Goal: Task Accomplishment & Management: Manage account settings

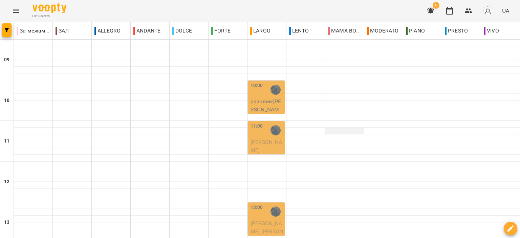
scroll to position [333, 0]
click at [430, 10] on icon "button" at bounding box center [430, 11] width 7 height 6
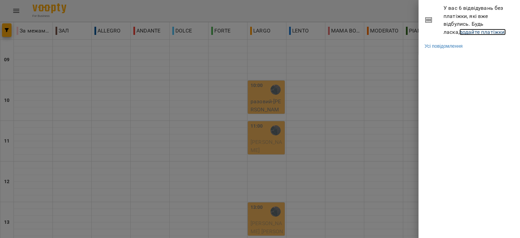
click at [469, 33] on link "додайте платіжки!" at bounding box center [482, 32] width 47 height 6
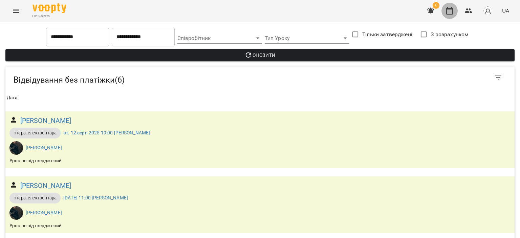
click at [452, 10] on icon "button" at bounding box center [449, 10] width 7 height 7
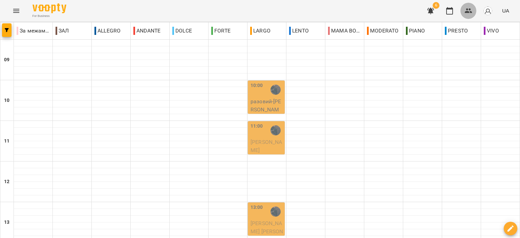
click at [470, 8] on icon "button" at bounding box center [467, 10] width 7 height 5
